Goal: Find specific page/section: Find specific page/section

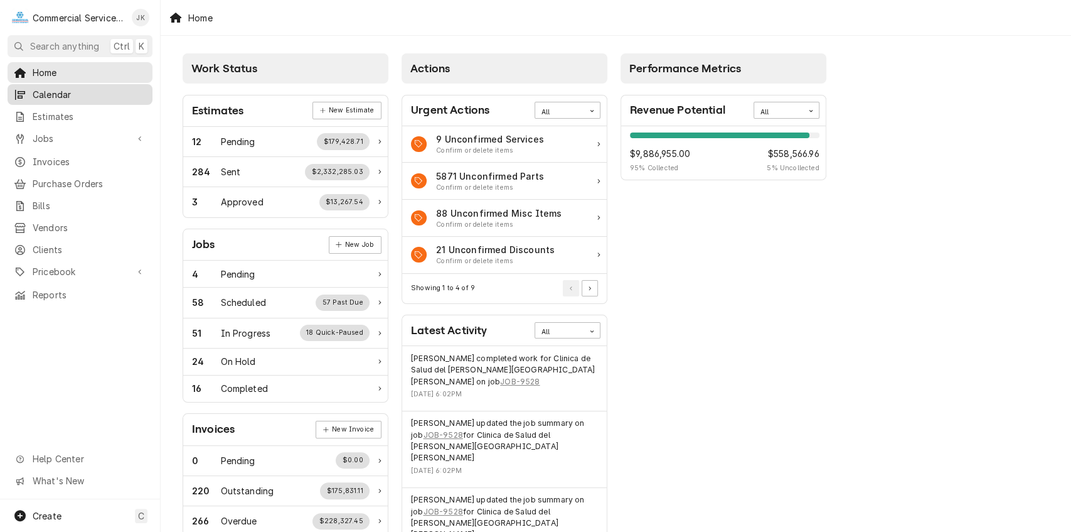
click at [67, 94] on span "Calendar" at bounding box center [90, 94] width 114 height 13
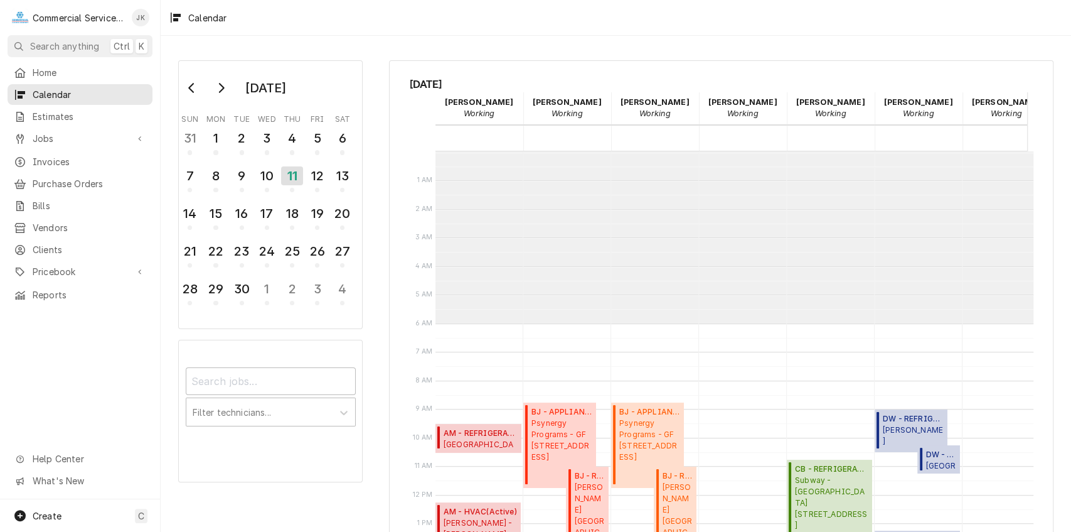
scroll to position [171, 0]
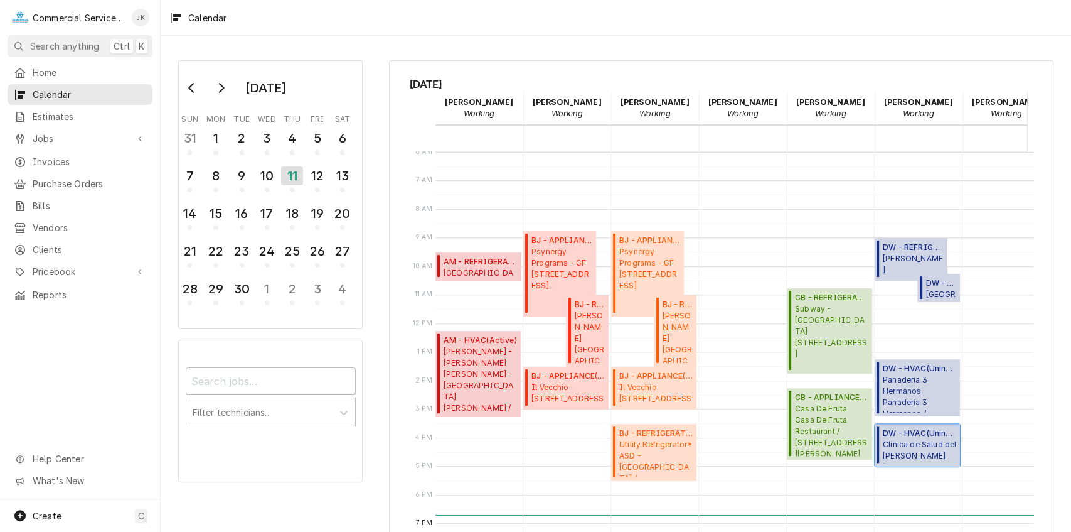
click at [917, 449] on span "Clinica de Salud del [PERSON_NAME][GEOGRAPHIC_DATA][PERSON_NAME] DR. / [STREET_…" at bounding box center [919, 451] width 73 height 24
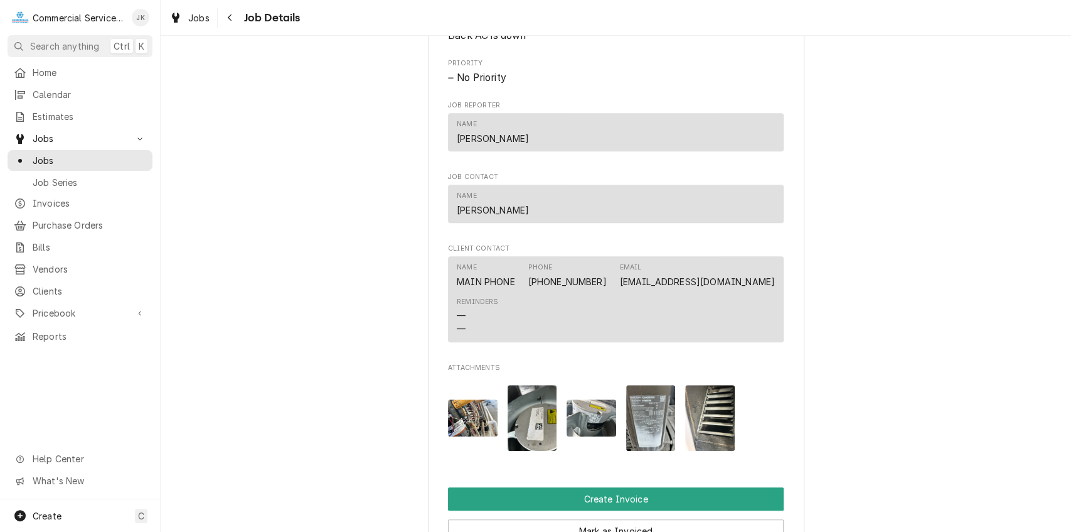
scroll to position [671, 0]
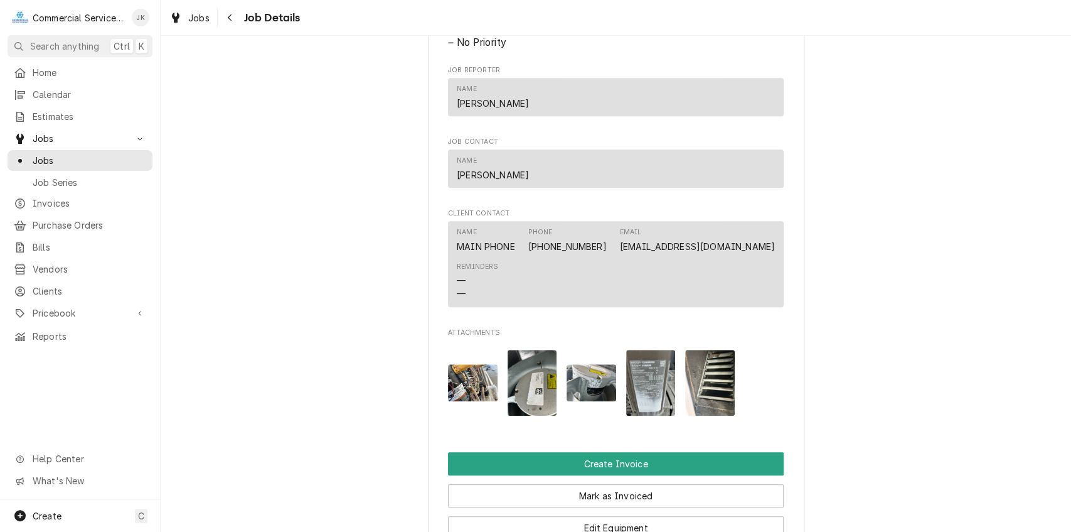
click at [463, 390] on img "Attachments" at bounding box center [473, 382] width 50 height 37
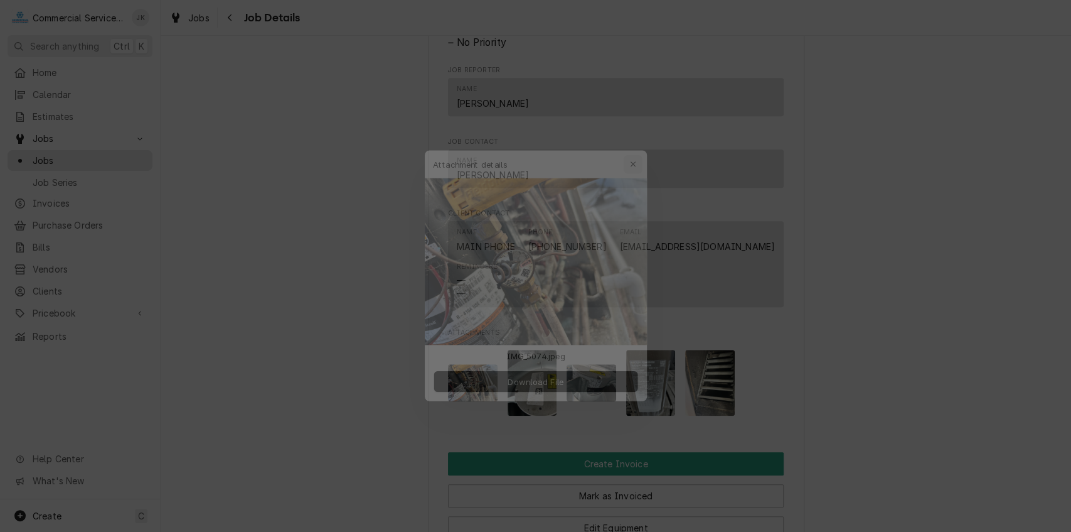
click at [638, 147] on icon "button" at bounding box center [641, 145] width 7 height 9
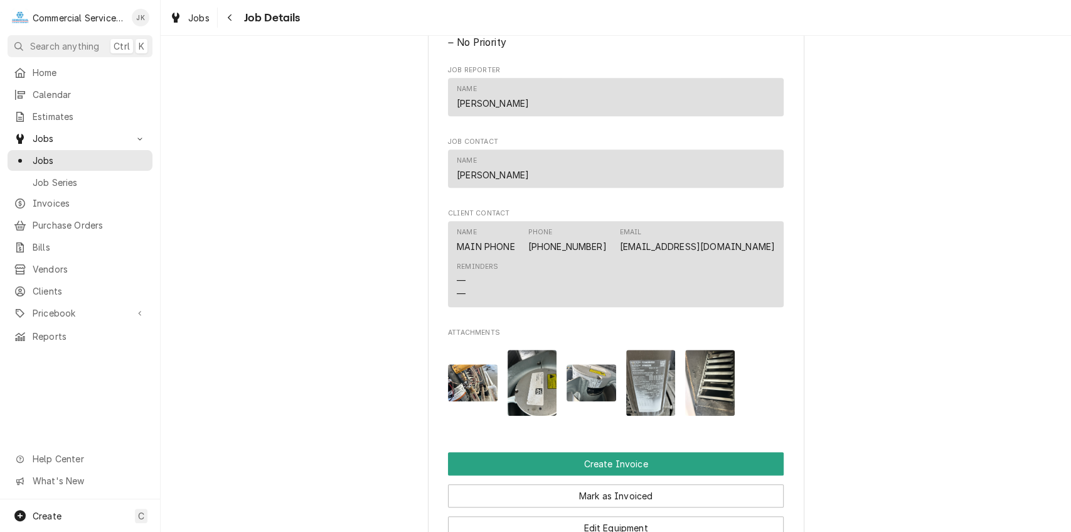
click at [535, 402] on img "Attachments" at bounding box center [533, 383] width 50 height 66
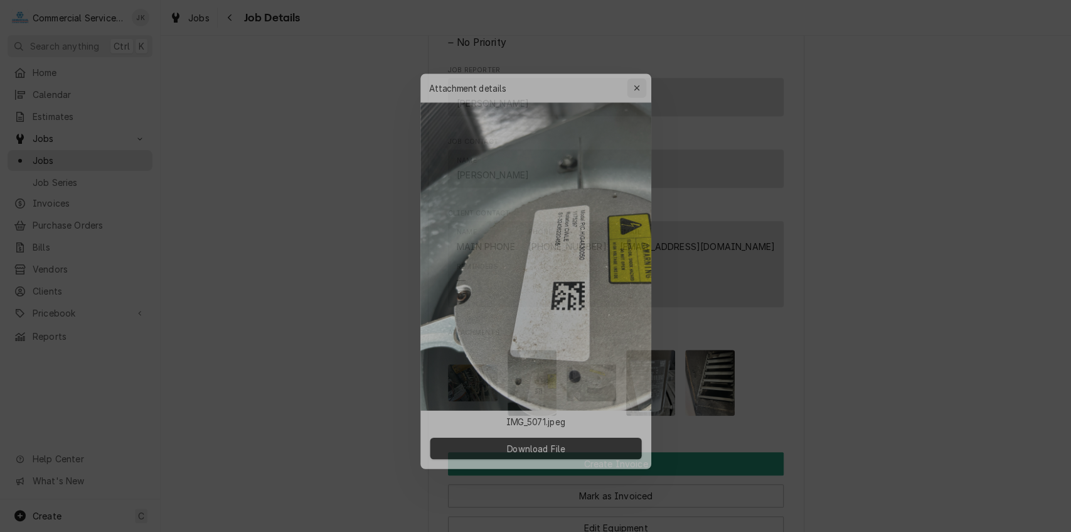
click at [643, 67] on button "button" at bounding box center [641, 75] width 20 height 20
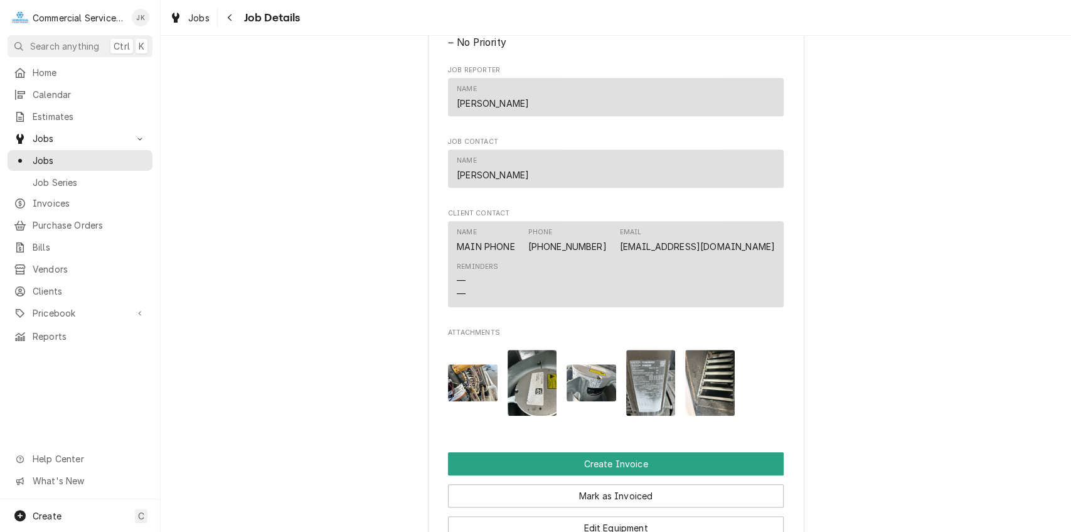
click at [587, 395] on img "Attachments" at bounding box center [592, 382] width 50 height 37
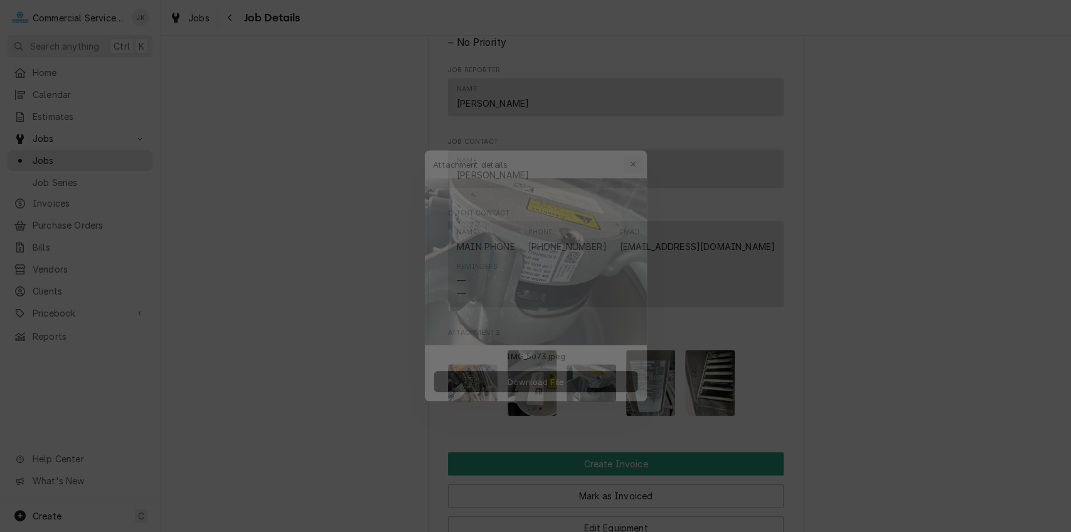
click at [647, 143] on button "button" at bounding box center [641, 145] width 20 height 20
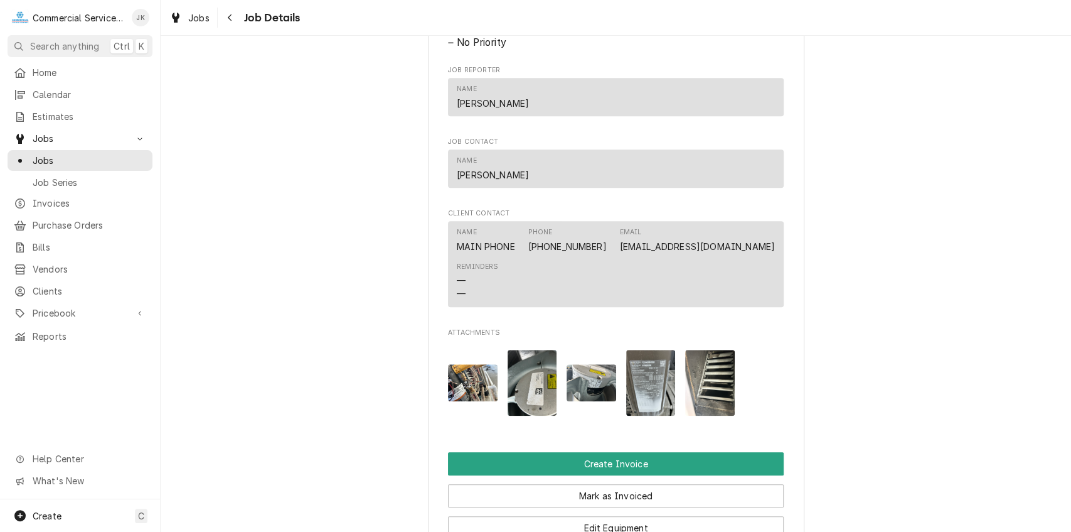
click at [657, 389] on img "Attachments" at bounding box center [651, 383] width 50 height 66
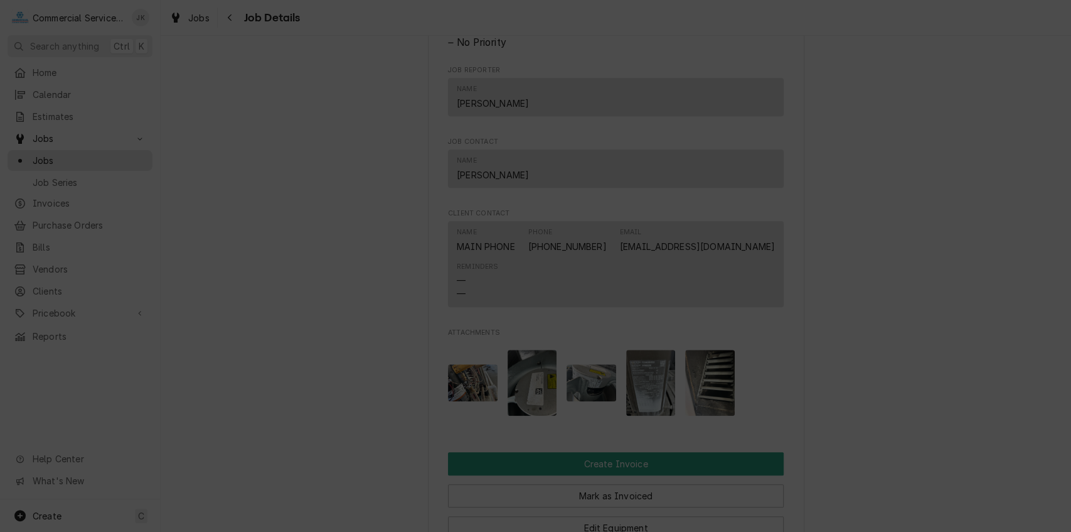
click at [641, 75] on icon "button" at bounding box center [641, 75] width 6 height 6
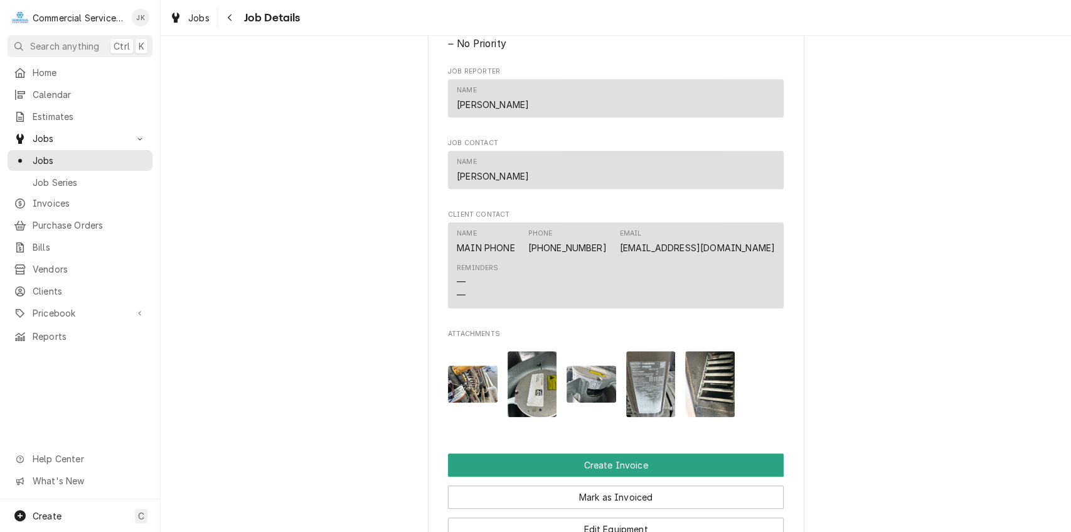
scroll to position [727, 0]
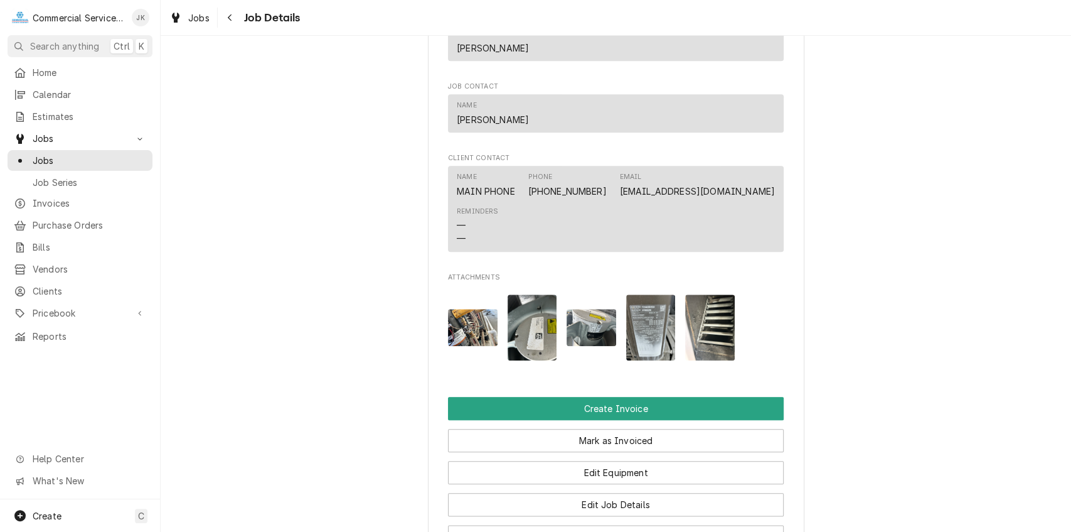
click at [656, 333] on img "Attachments" at bounding box center [651, 327] width 50 height 66
